Goal: Find specific page/section: Find specific page/section

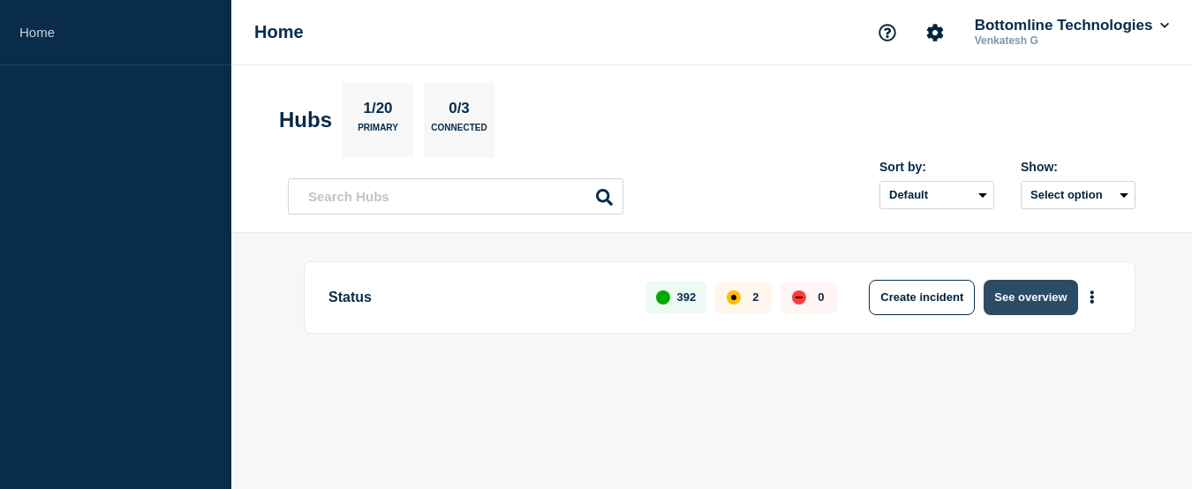
click at [1041, 299] on button "See overview" at bounding box center [1030, 297] width 94 height 35
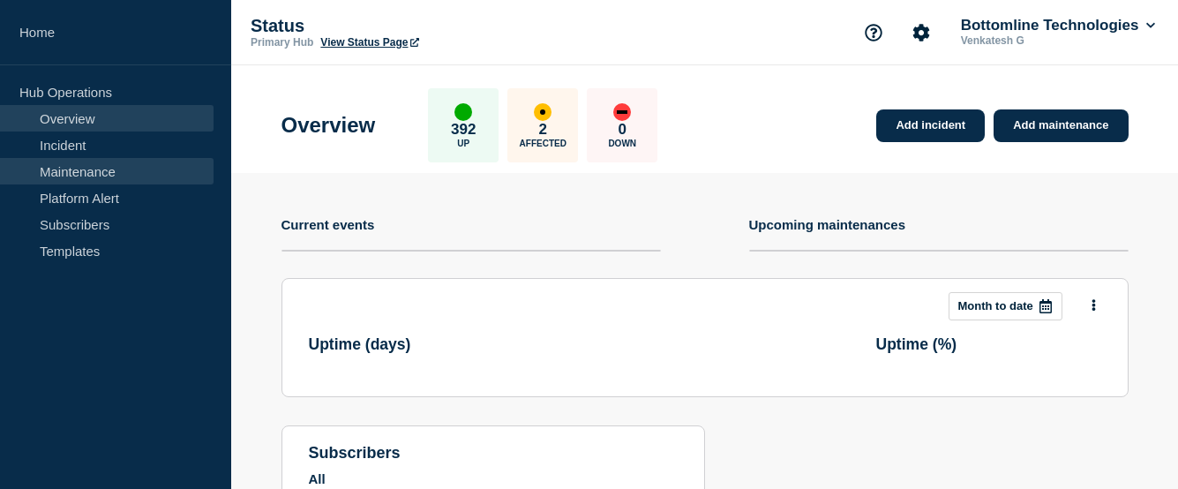
click at [92, 172] on link "Maintenance" at bounding box center [107, 171] width 214 height 26
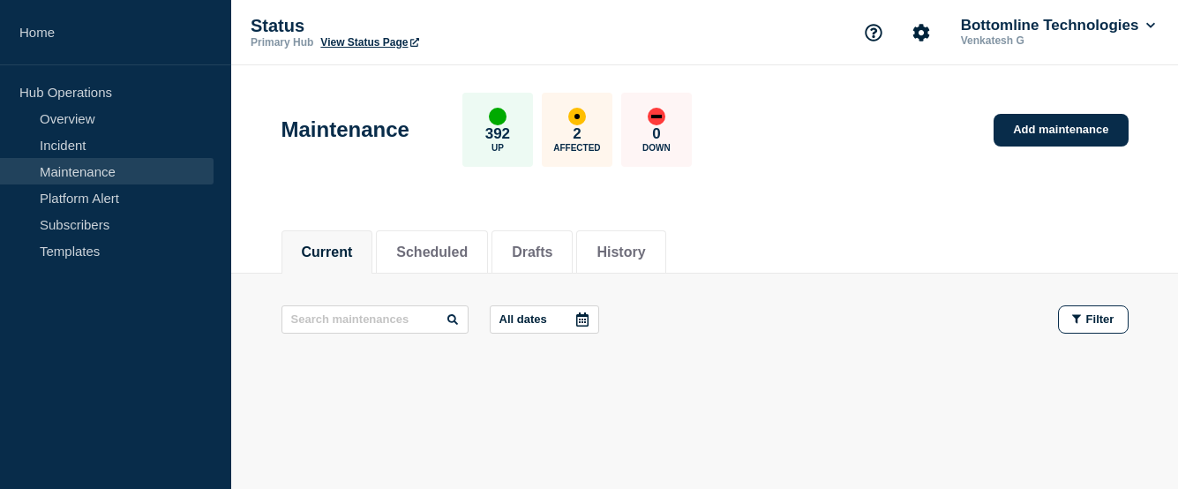
scroll to position [50, 0]
